Goal: Information Seeking & Learning: Learn about a topic

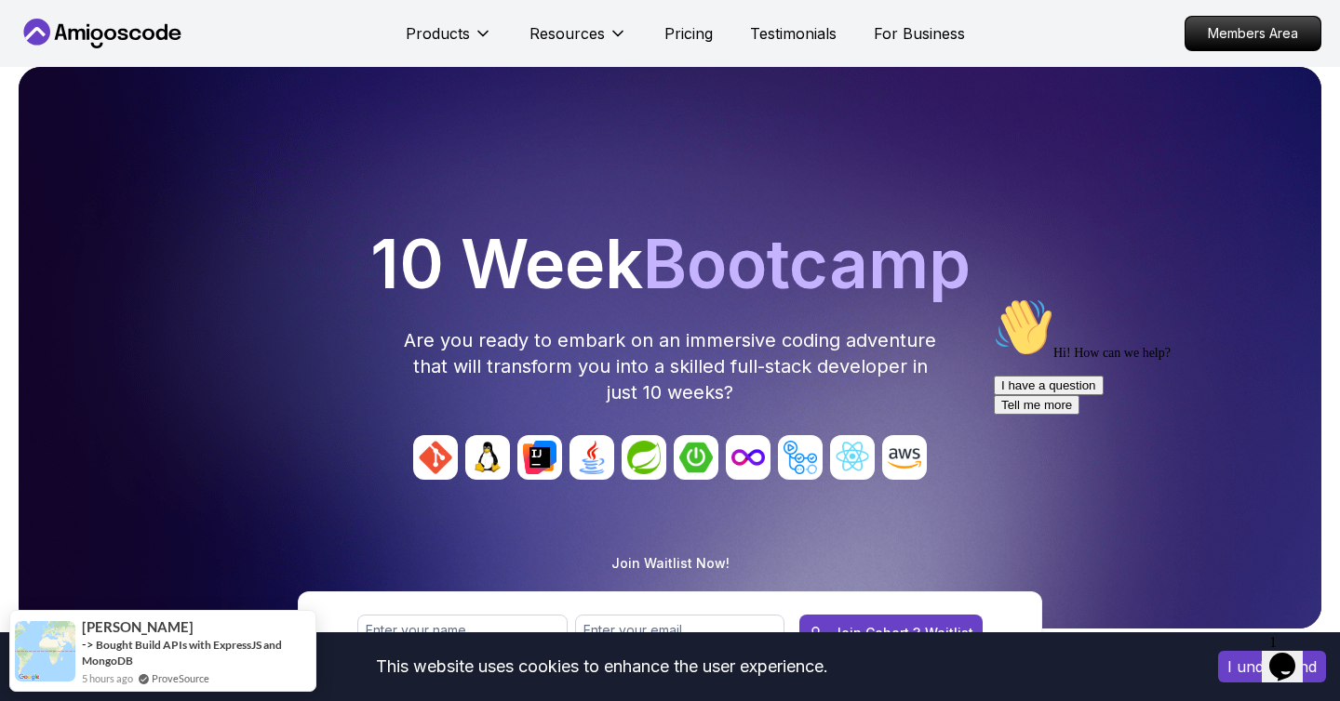
click at [96, 28] on icon at bounding box center [102, 34] width 167 height 30
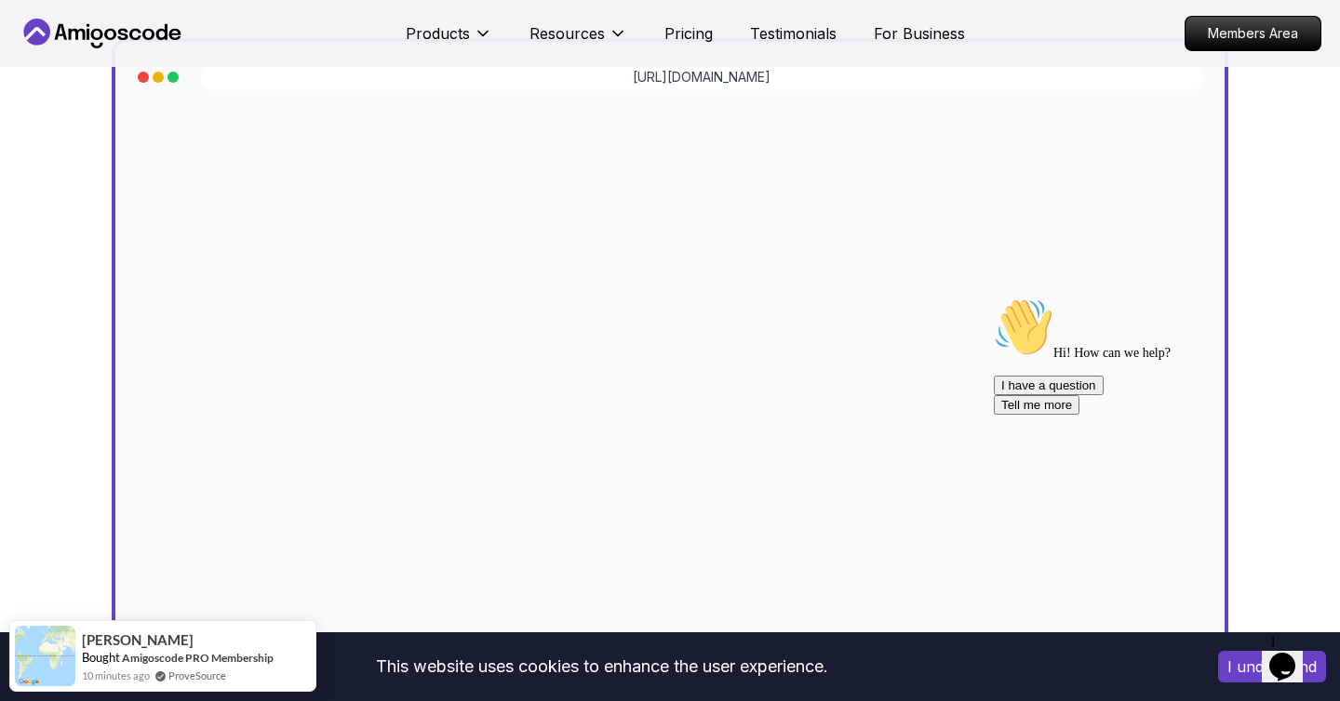
scroll to position [492, 0]
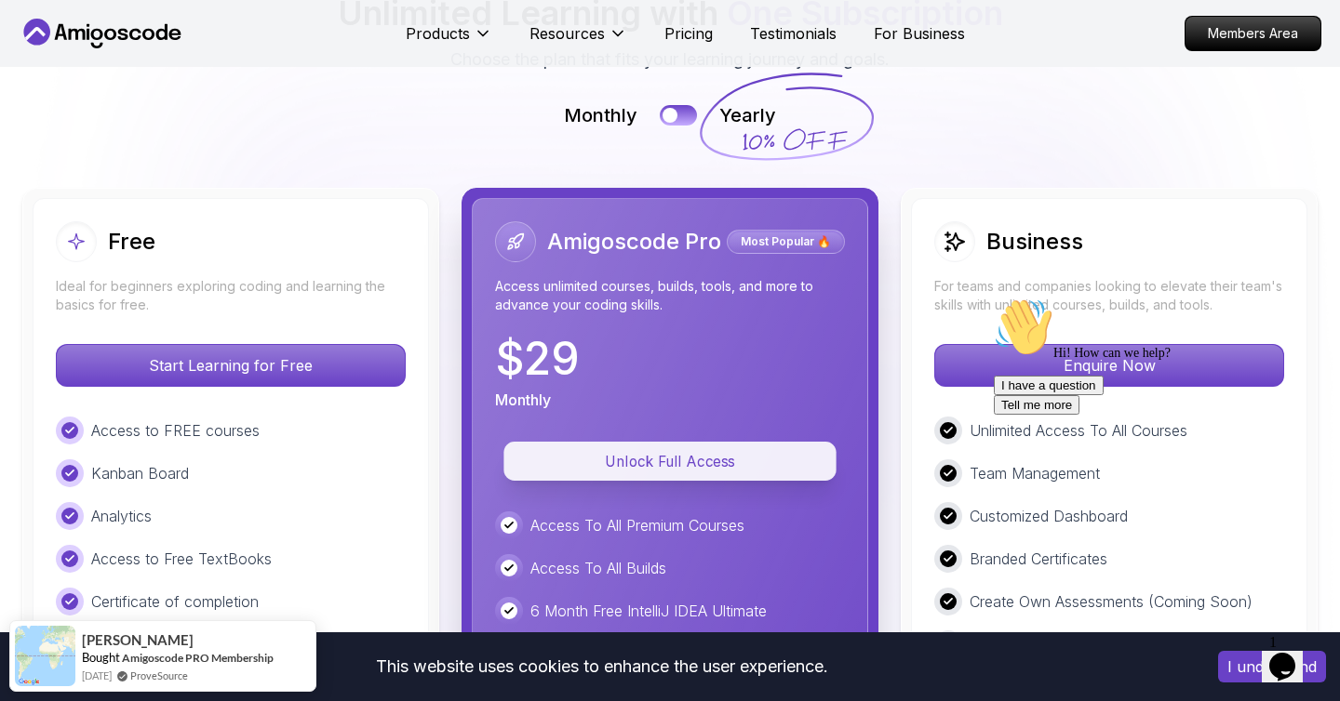
scroll to position [4335, 0]
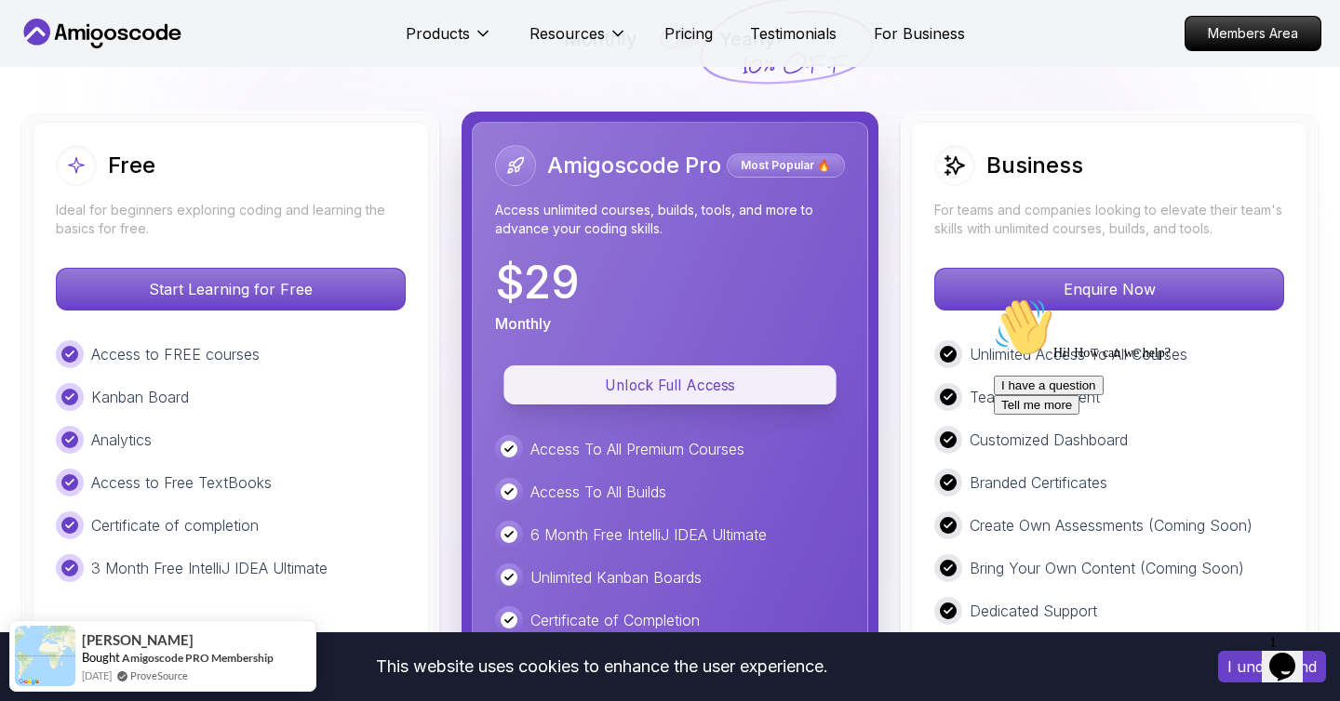
click at [757, 375] on p "Unlock Full Access" at bounding box center [670, 385] width 290 height 21
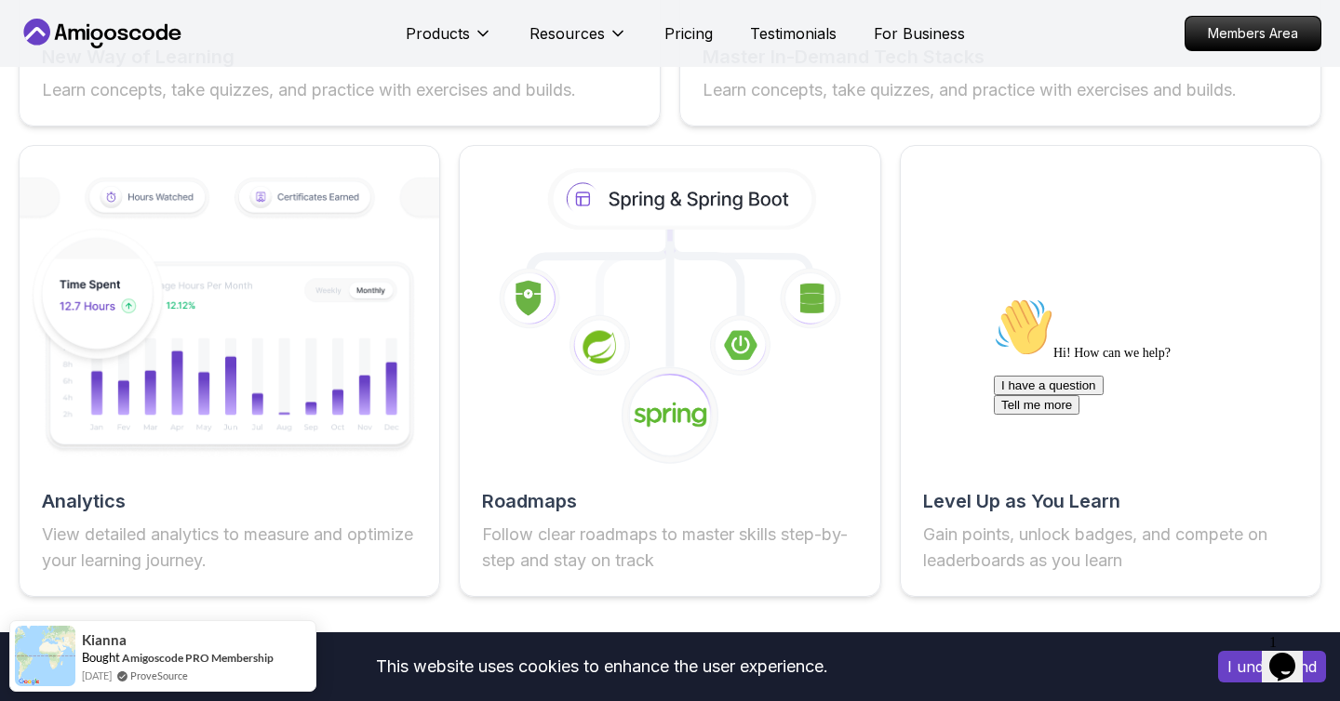
scroll to position [3369, 0]
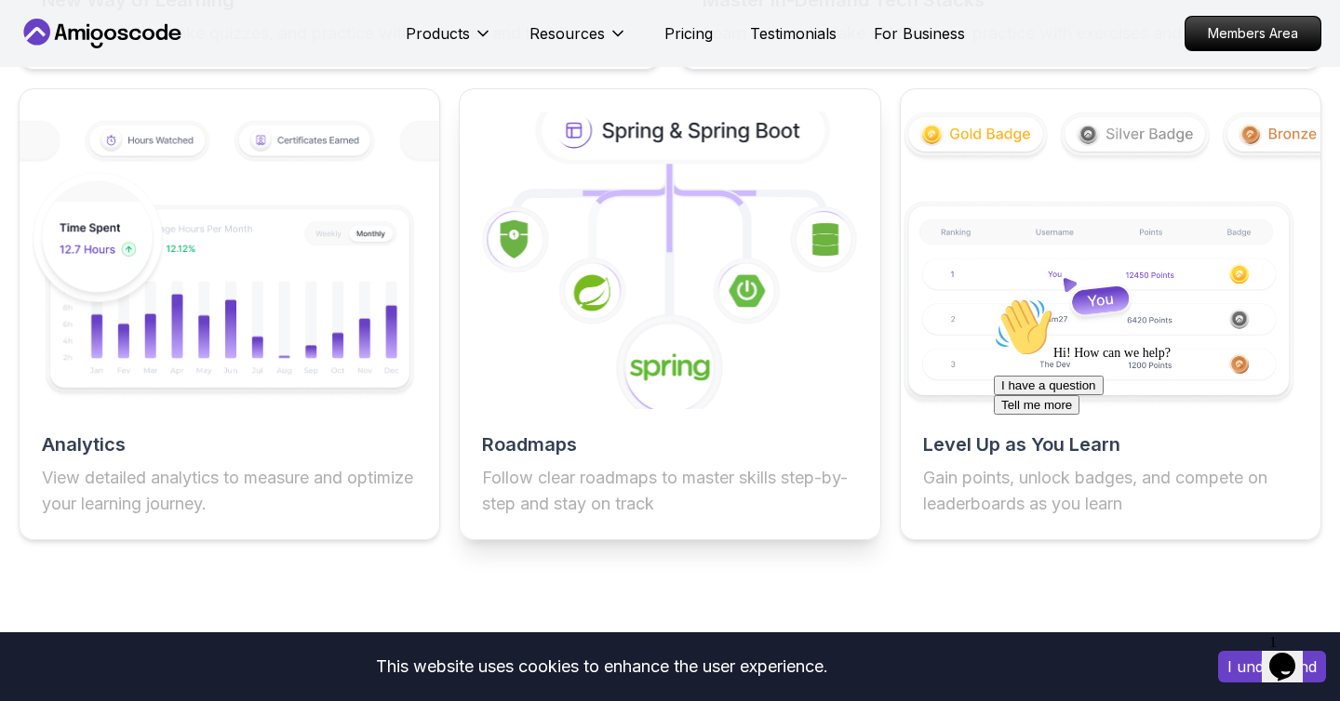
click at [524, 461] on div "Roadmaps Follow clear roadmaps to master skills step-by-step and stay on track" at bounding box center [670, 475] width 420 height 86
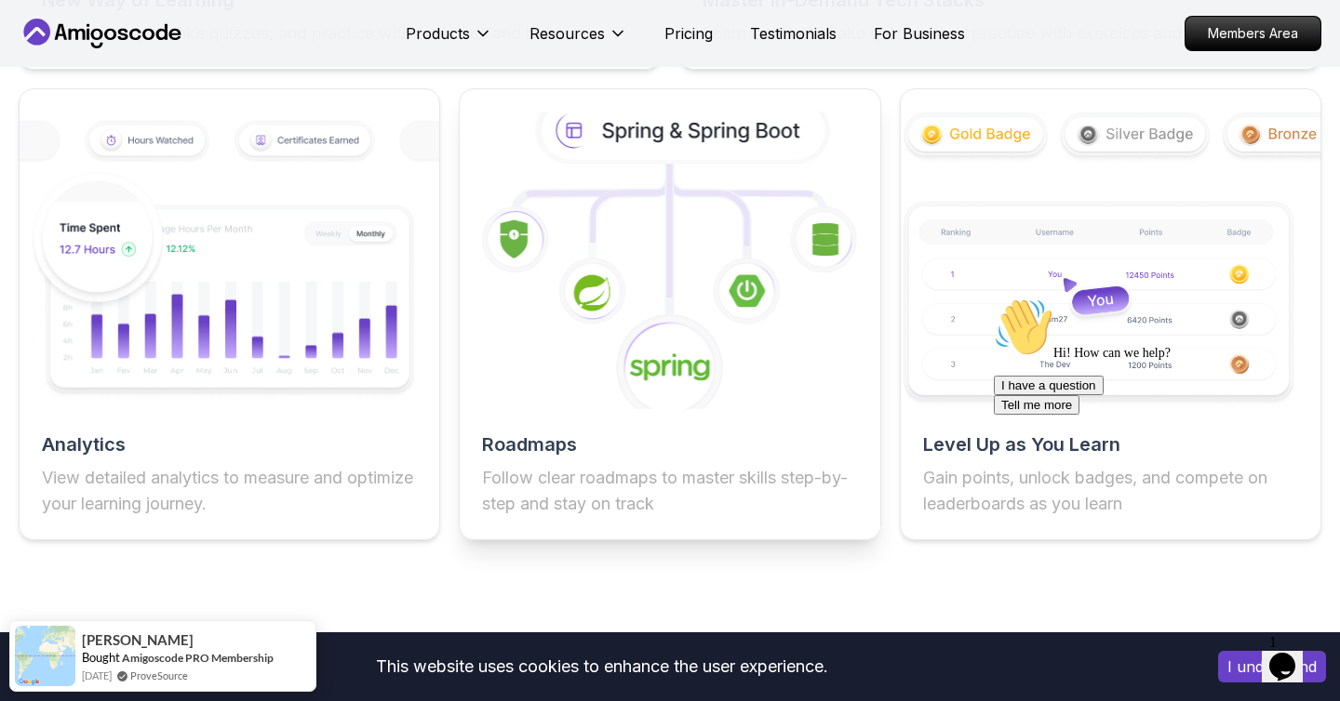
click at [528, 448] on h2 "Roadmaps" at bounding box center [669, 445] width 375 height 26
click at [534, 442] on h2 "Roadmaps" at bounding box center [669, 445] width 375 height 26
